Goal: Transaction & Acquisition: Purchase product/service

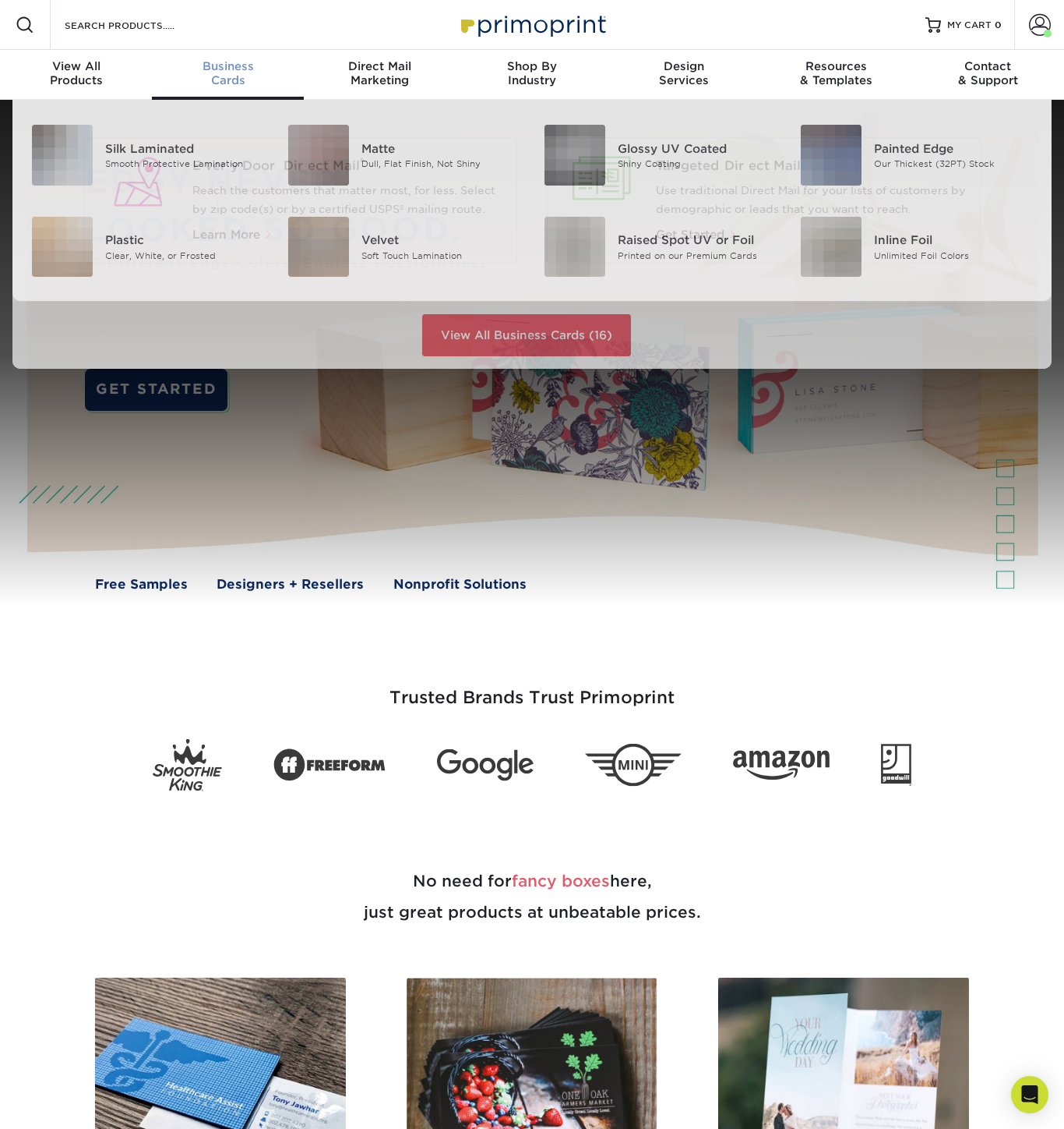
click at [236, 73] on div "Business Cards" at bounding box center [227, 73] width 152 height 28
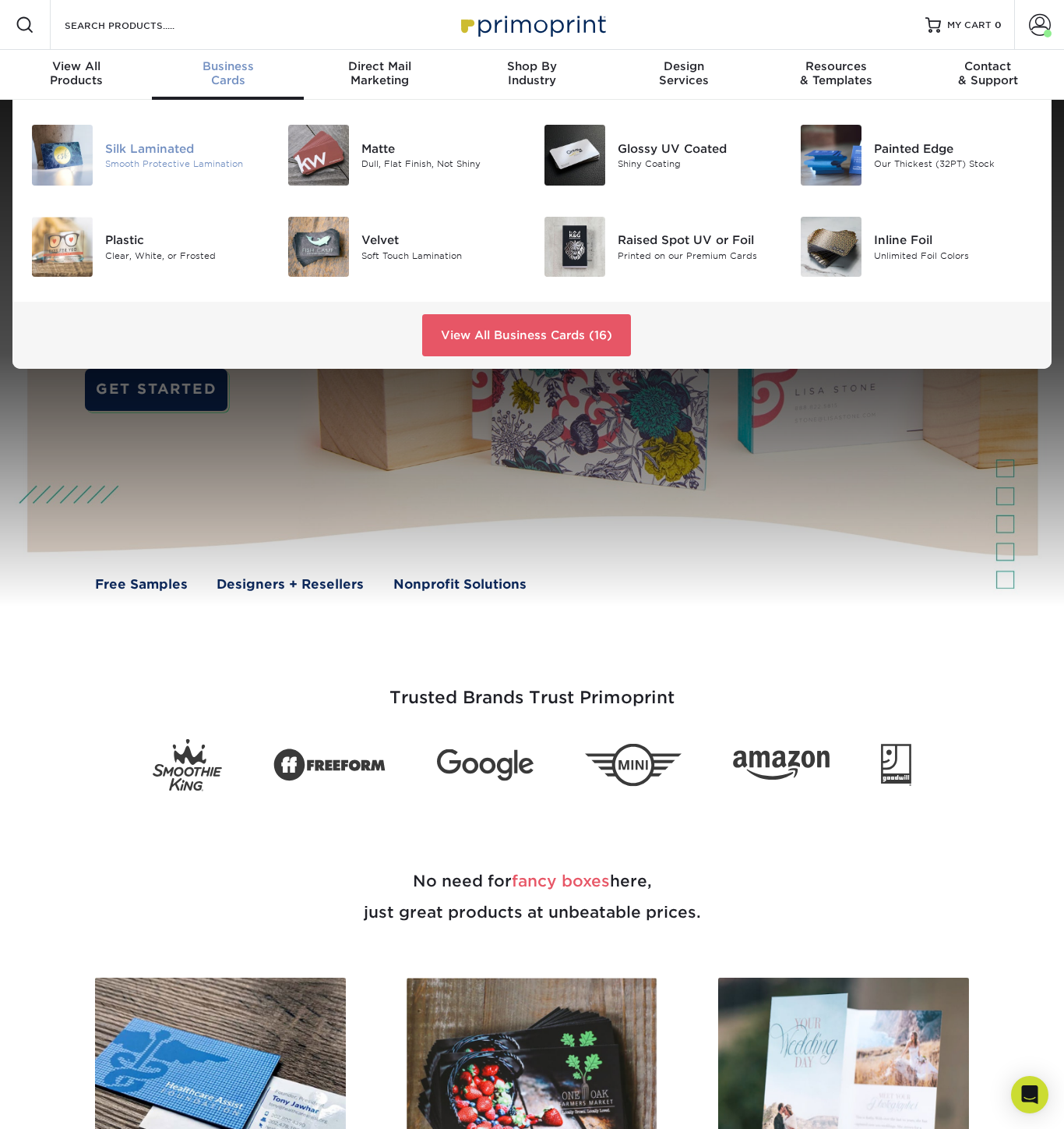
click at [151, 144] on div "Silk Laminated" at bounding box center [185, 149] width 159 height 17
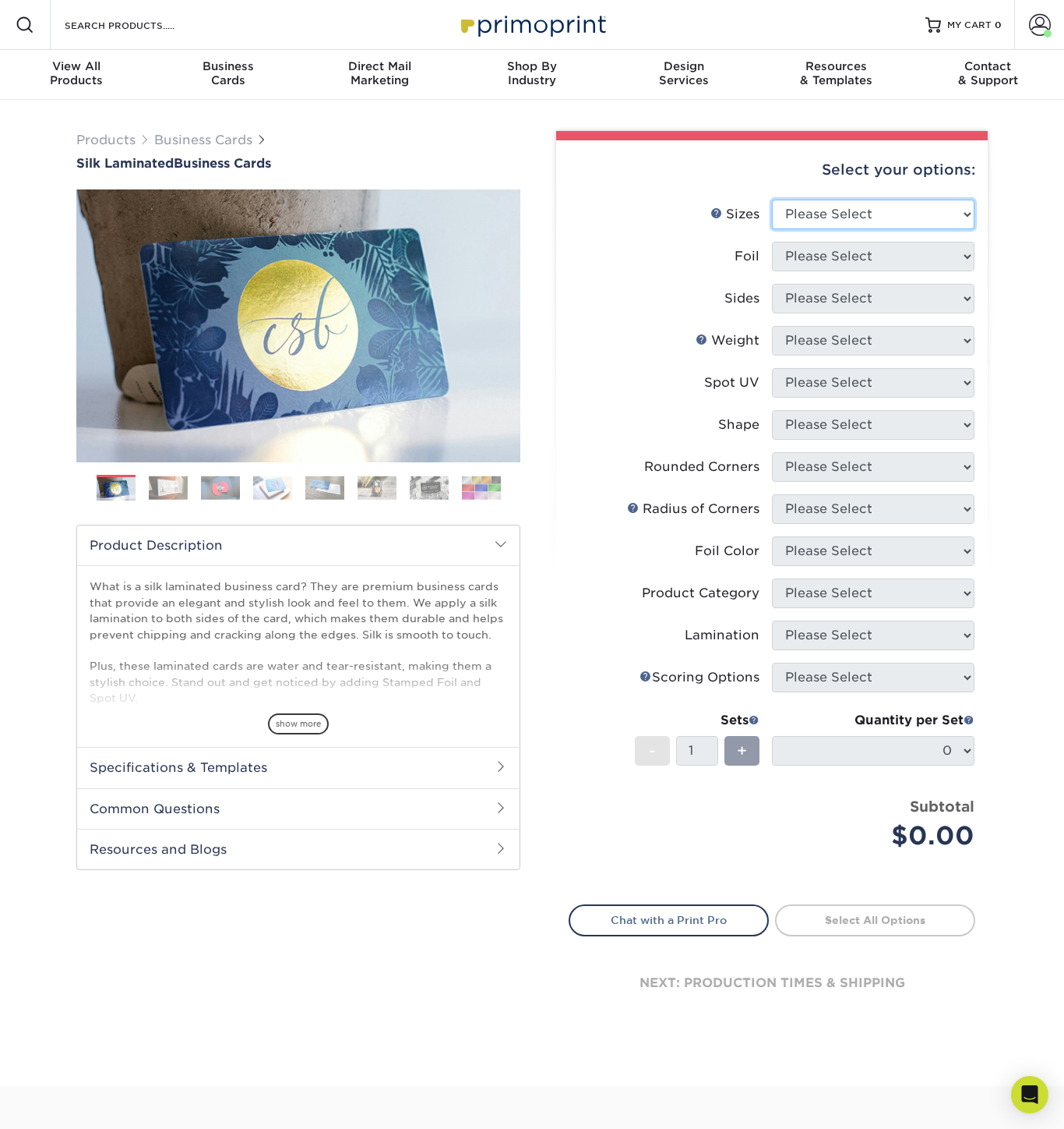
select select "2.00x3.50"
select select "0"
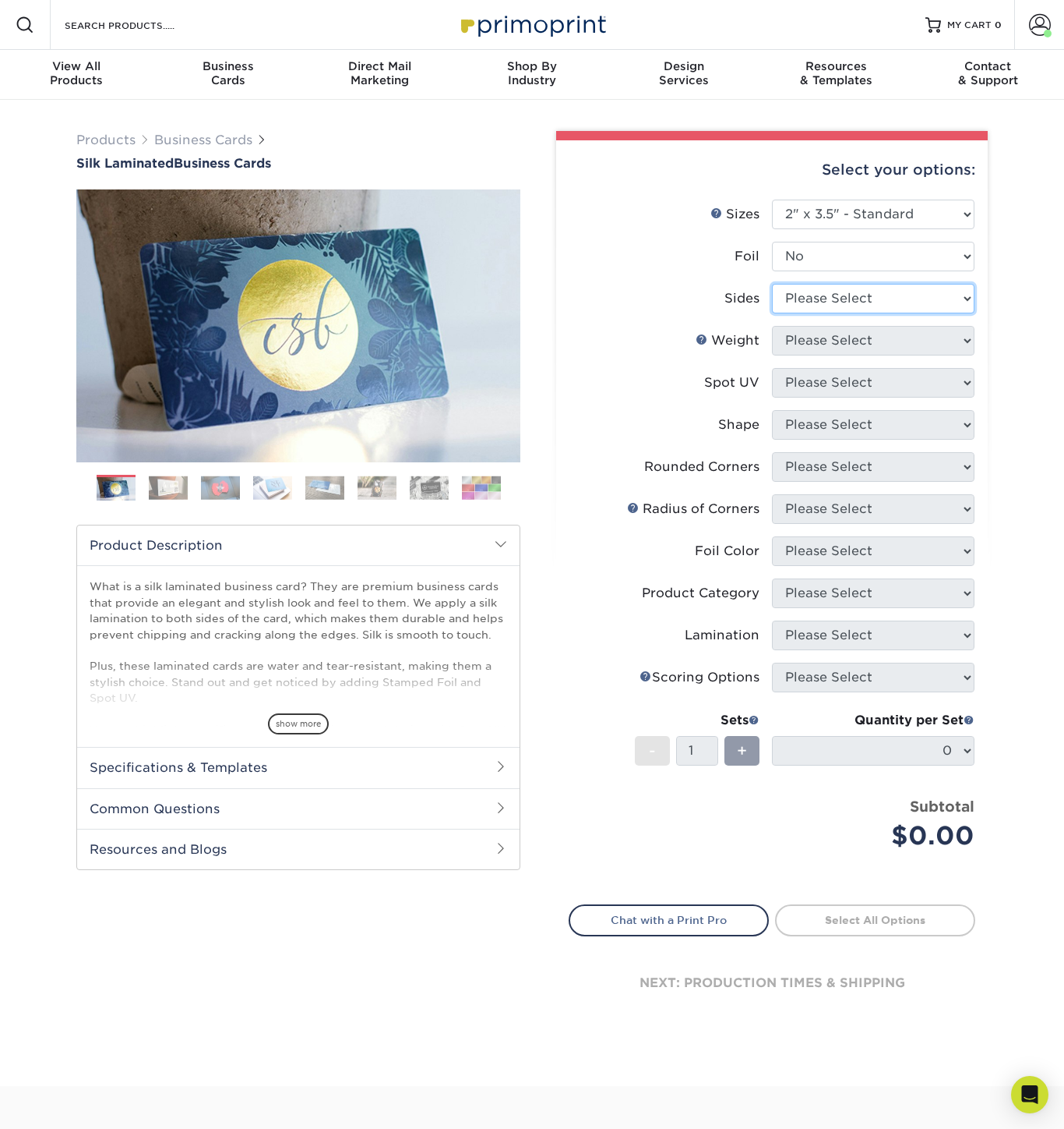
select select "13abbda7-1d64-4f25-8bb2-c179b224825d"
select select "16PT"
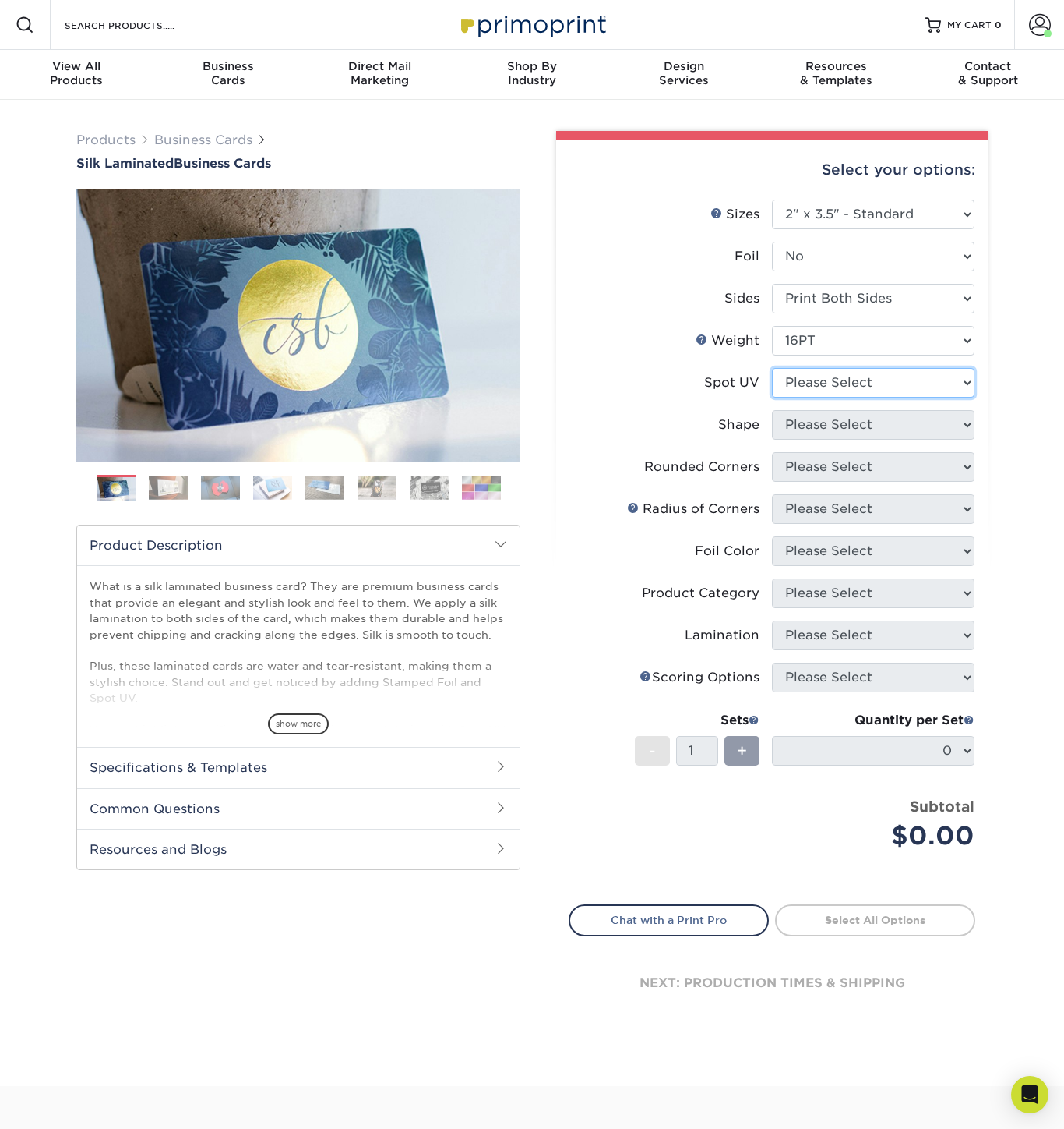
select select "0"
select select "standard"
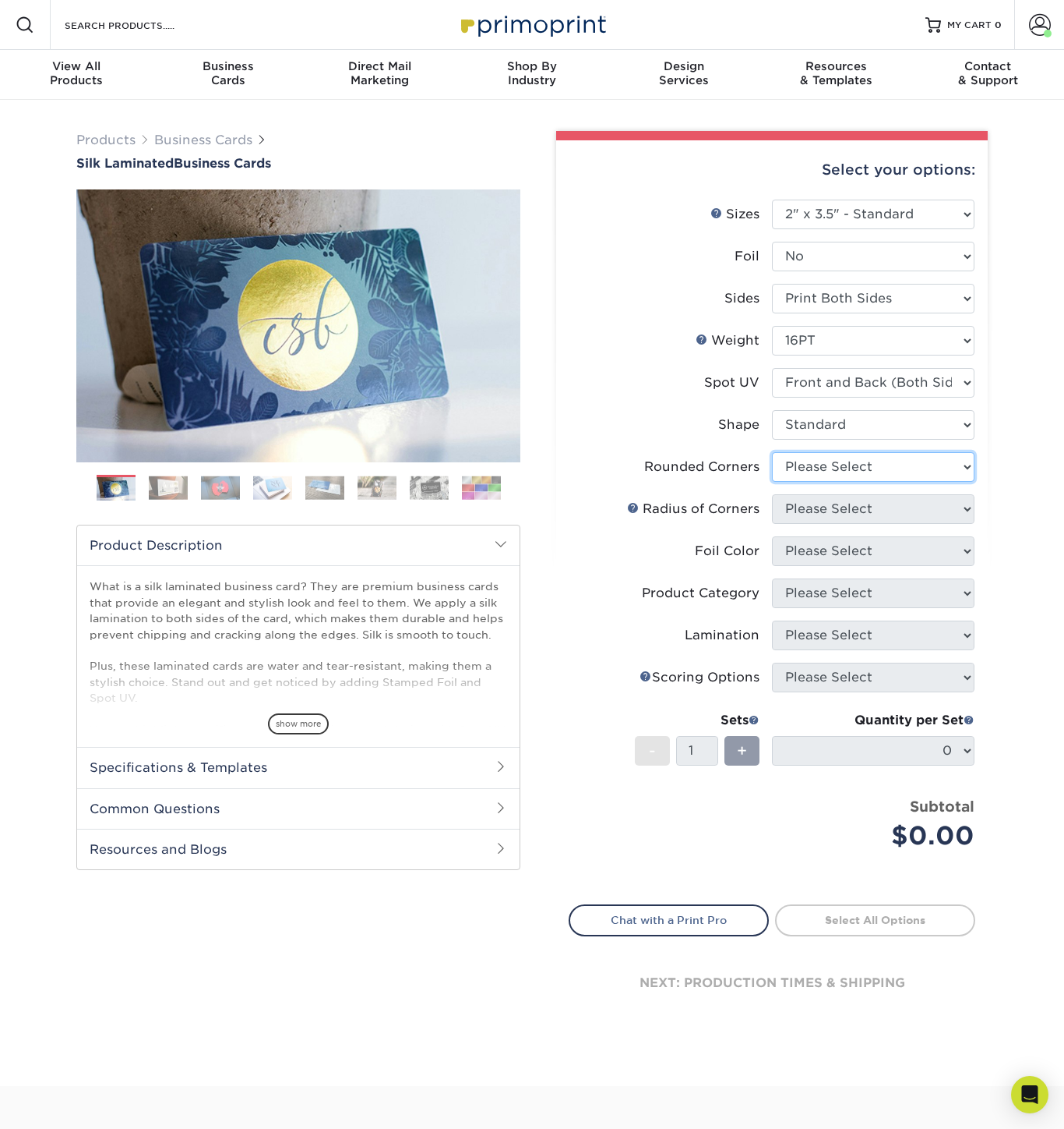
select select "0"
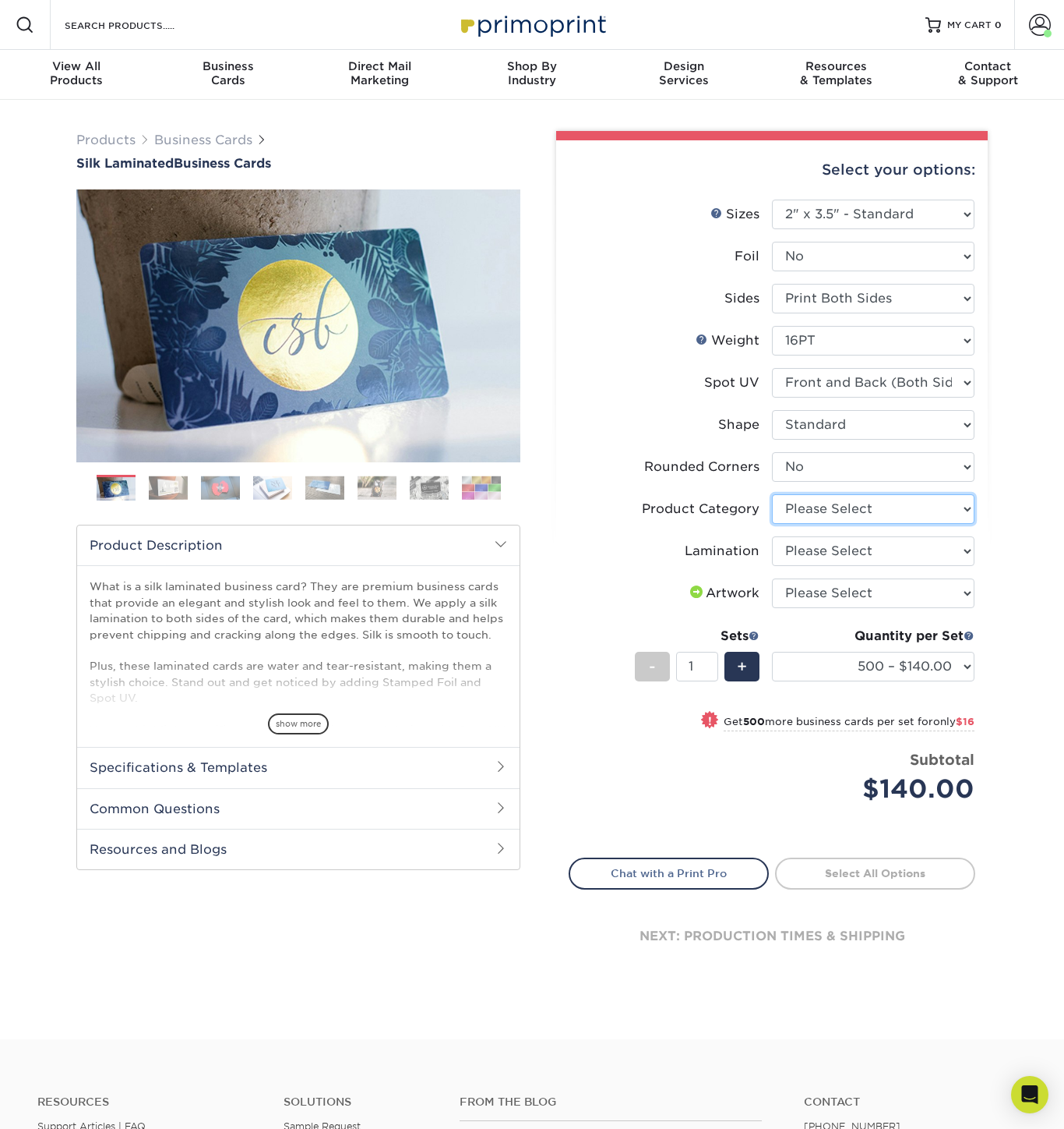
select select "3b5148f1-0588-4f88-a218-97bcfdce65c1"
select select "ccacb42f-45f7-42d3-bbd3-7c8421cf37f0"
select select "upload"
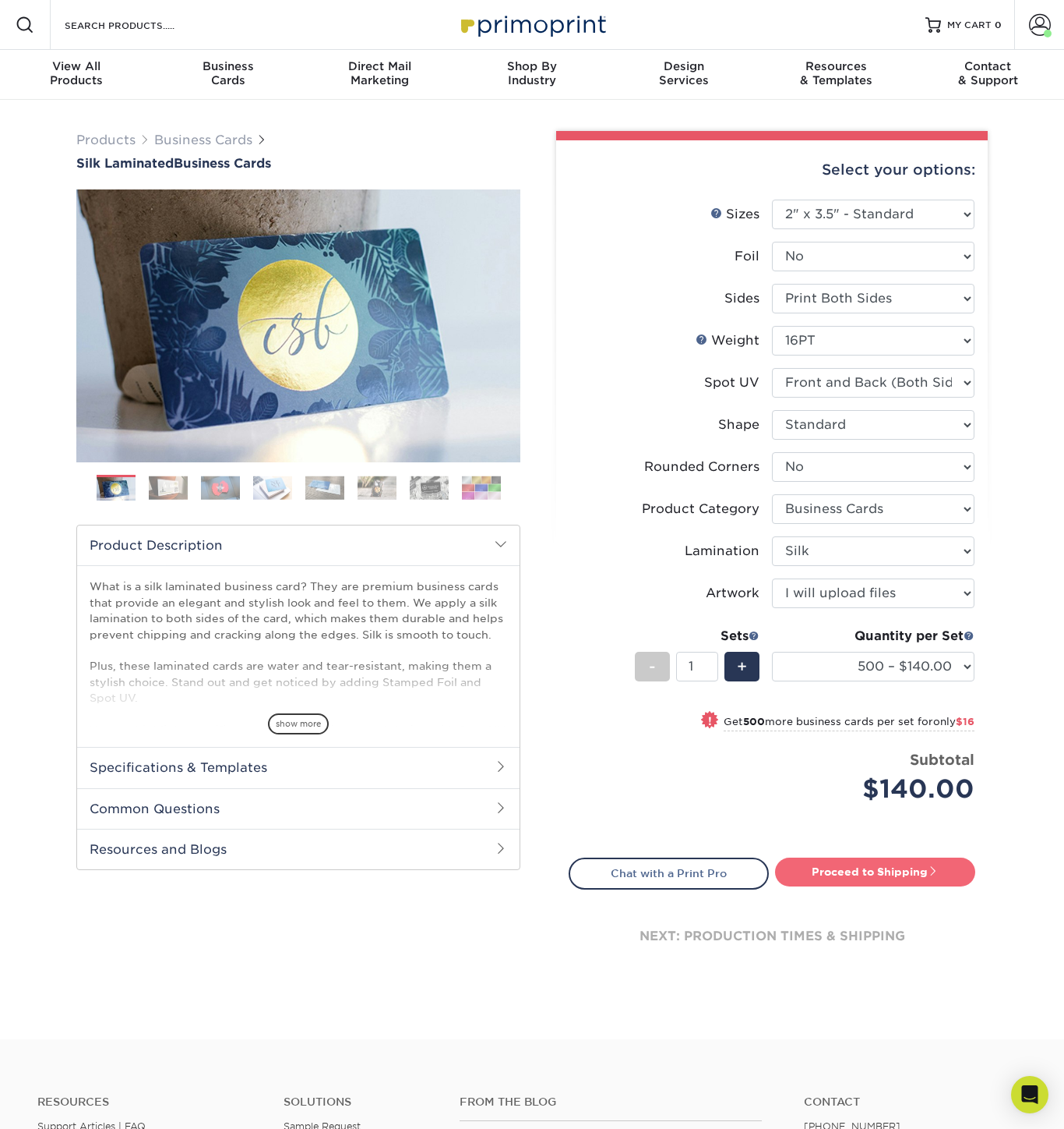
click at [877, 869] on link "Proceed to Shipping" at bounding box center [875, 872] width 201 height 28
type input "Set 1"
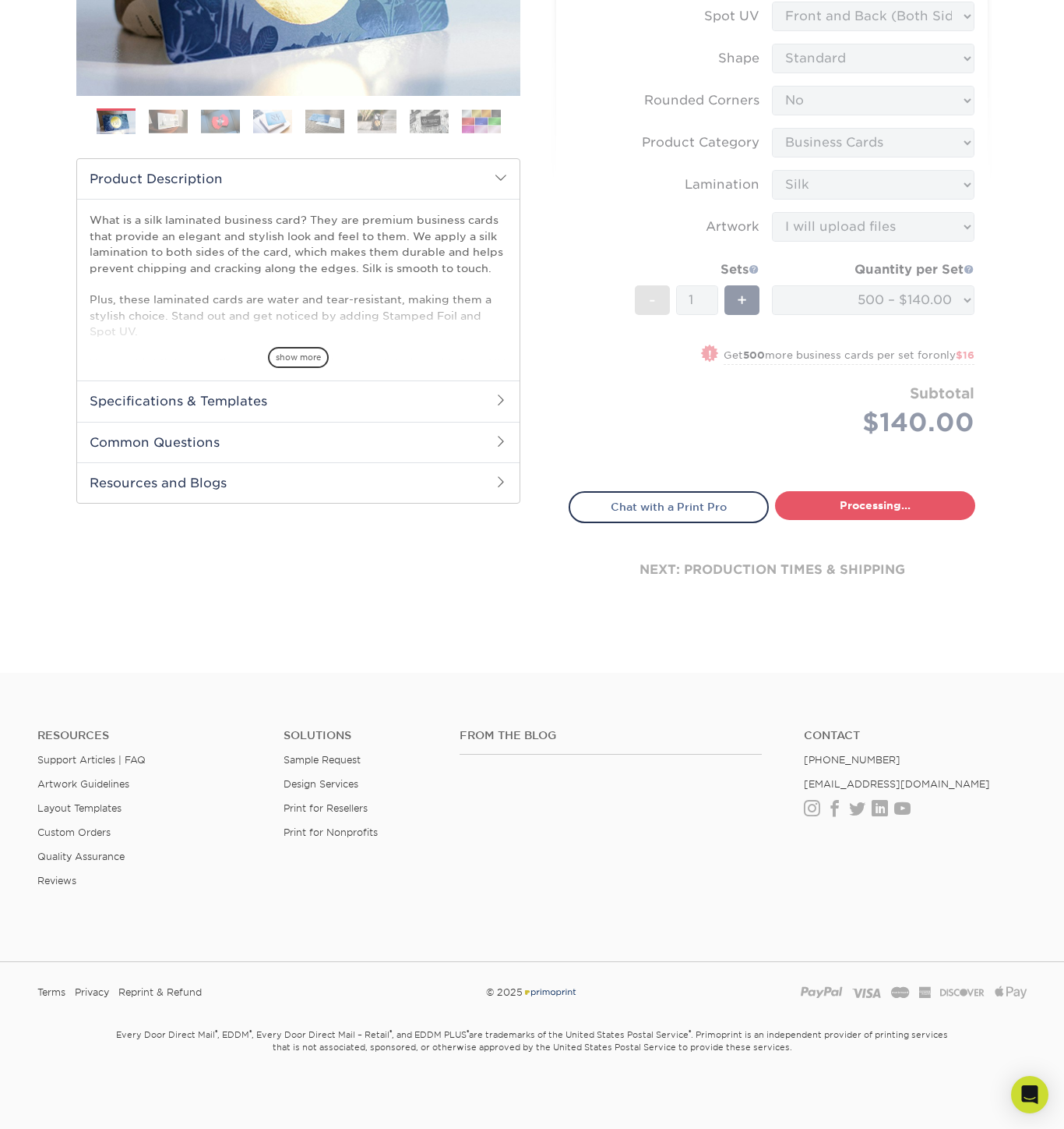
select select "a02e7c76-bdf4-4cc9-8b1d-1aa03151ab1e"
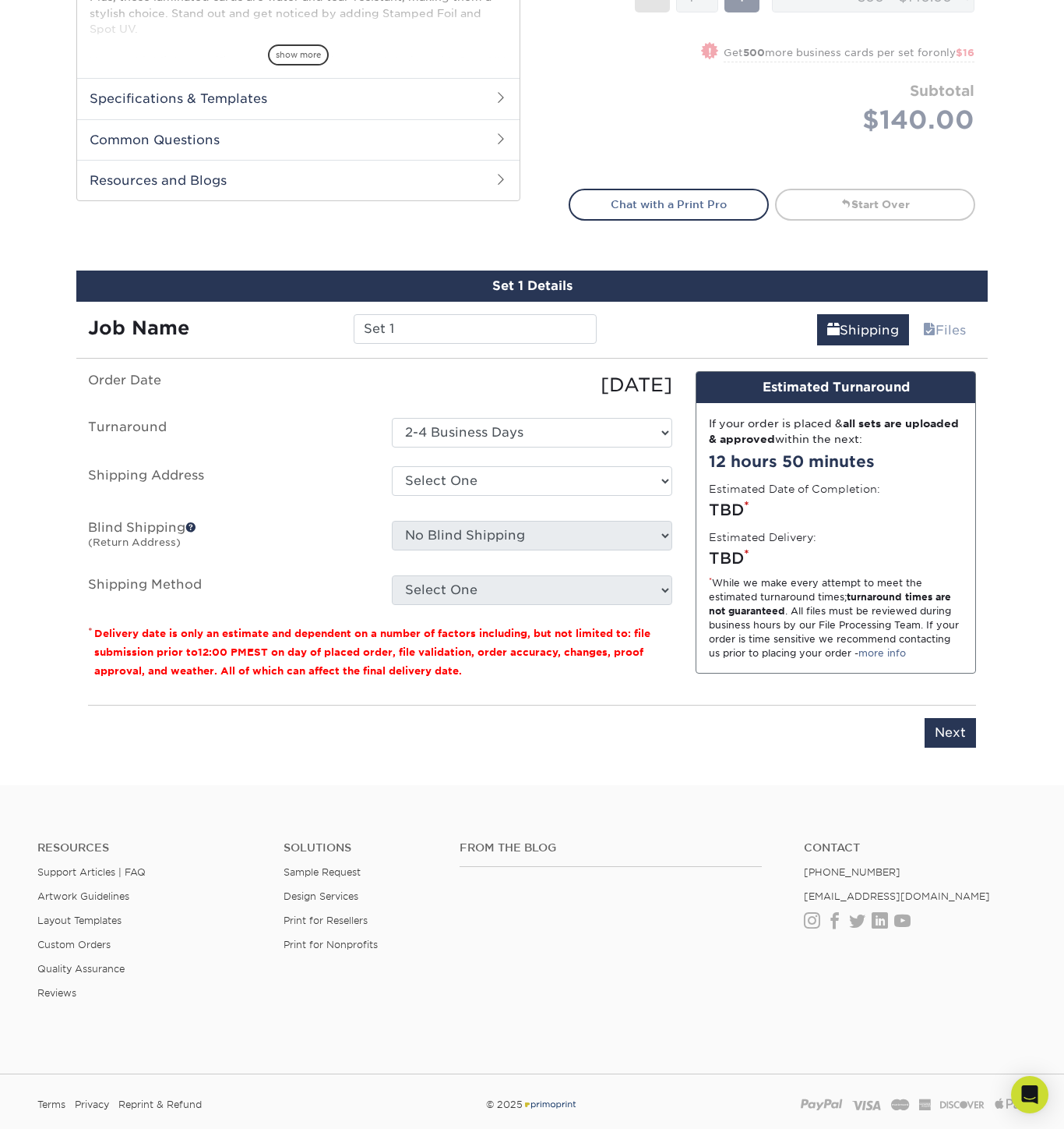
scroll to position [778, 0]
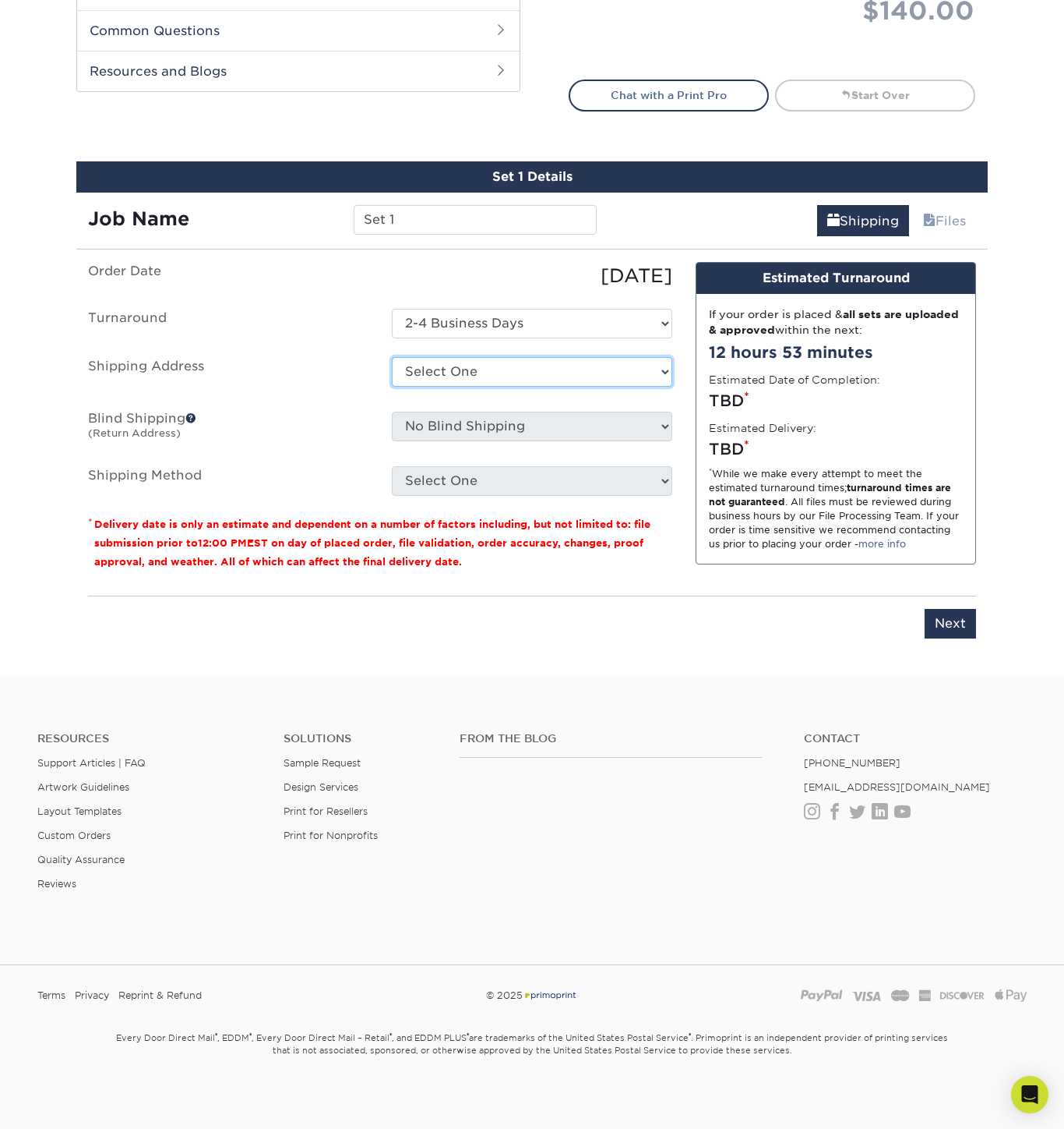
select select "199894"
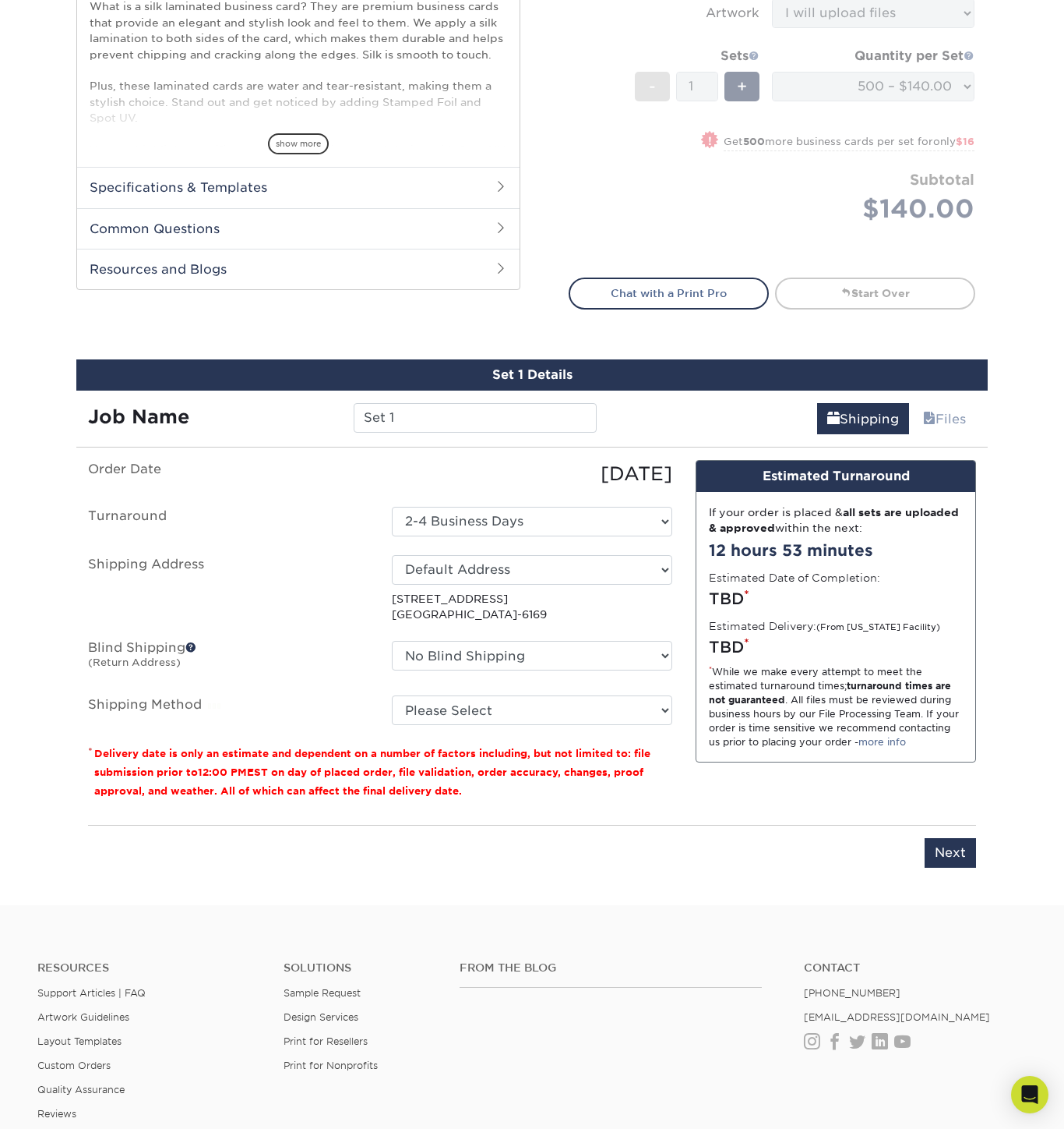
scroll to position [623, 0]
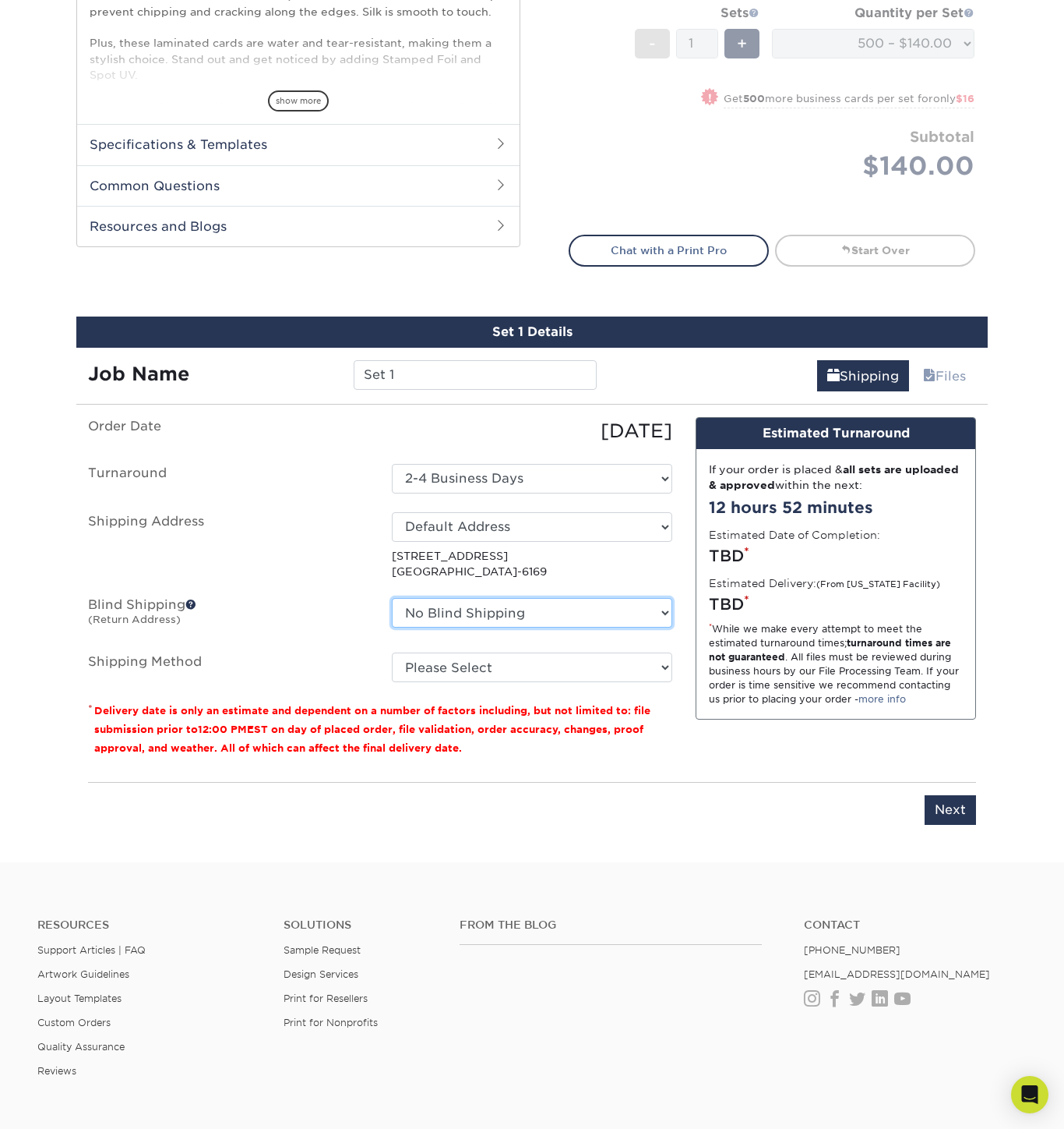
select select "199894"
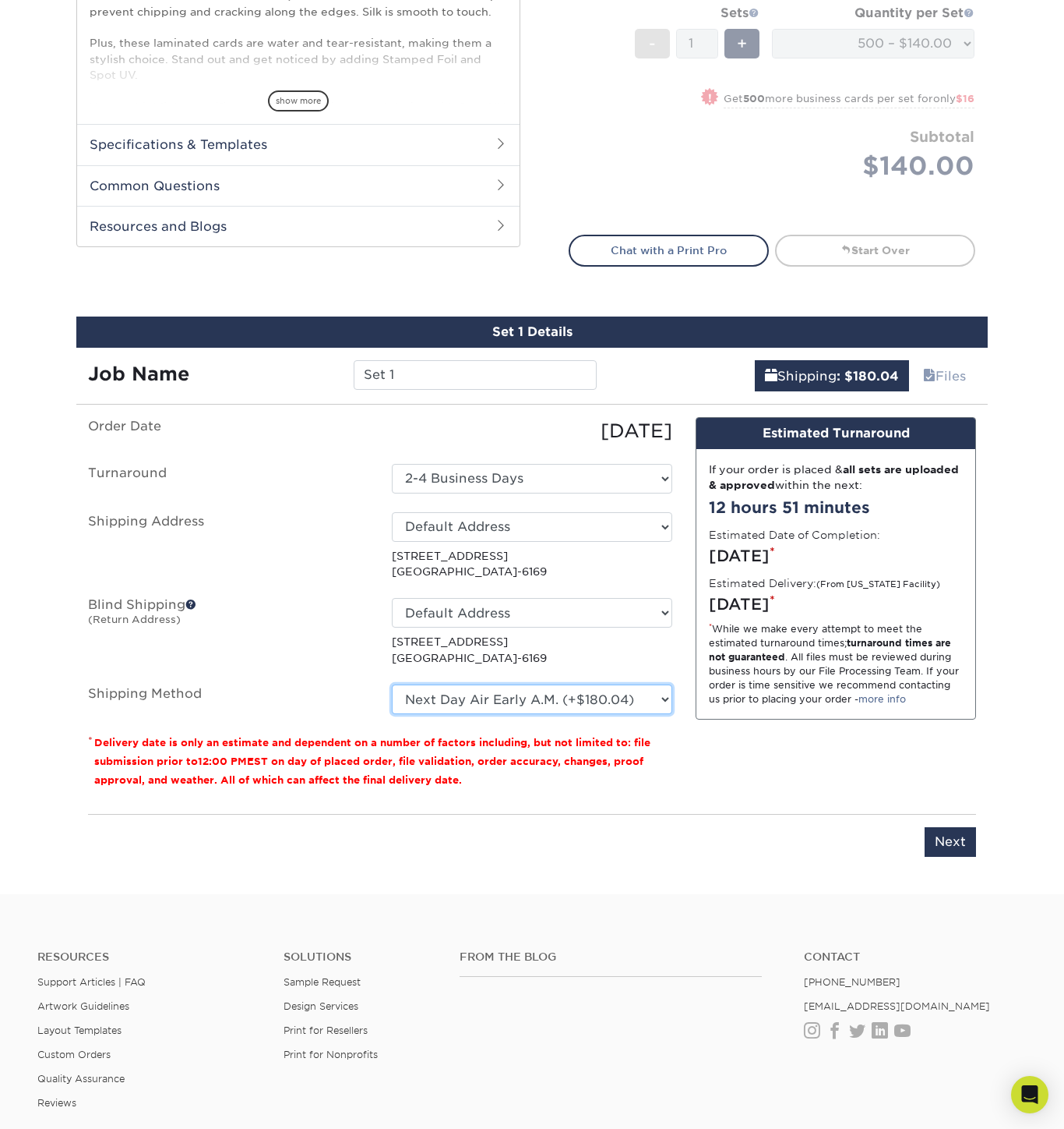
select select "13"
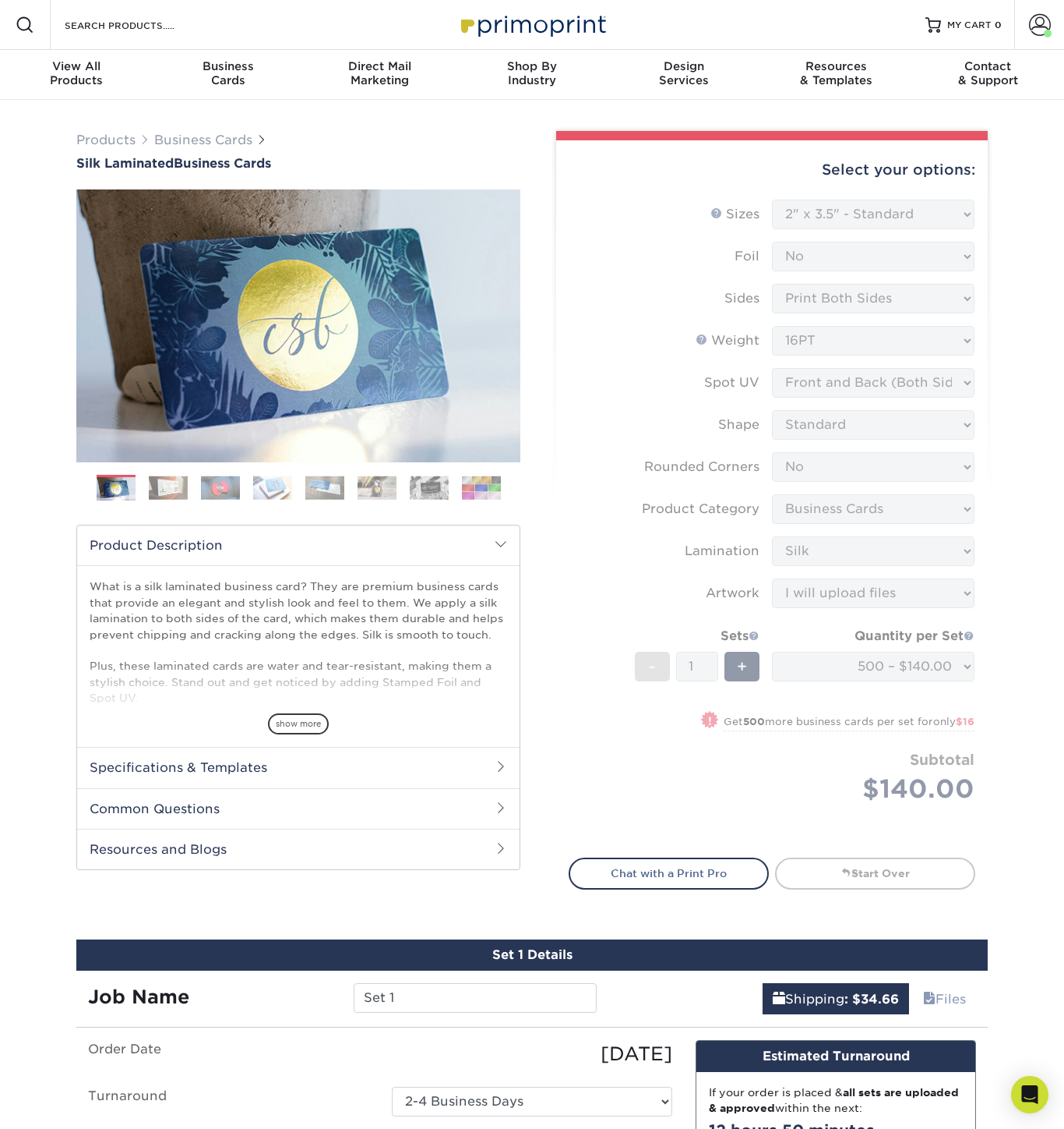
scroll to position [0, 0]
